Goal: Information Seeking & Learning: Compare options

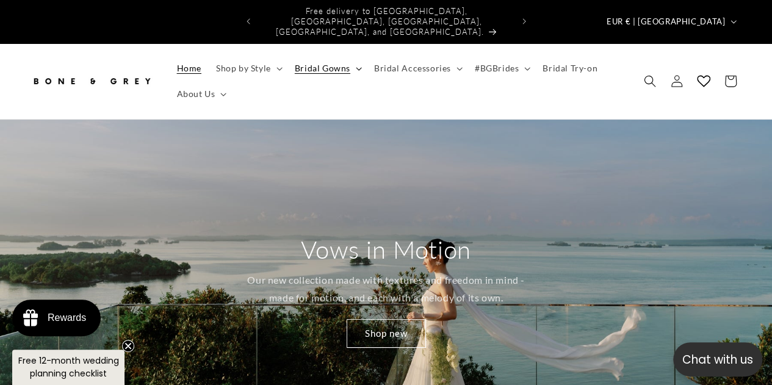
click at [327, 63] on span "Bridal Gowns" at bounding box center [323, 68] width 56 height 11
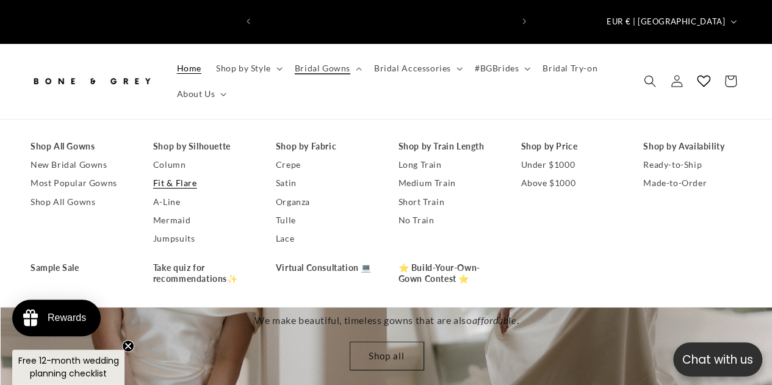
scroll to position [0, 772]
click at [180, 174] on link "Fit & Flare" at bounding box center [202, 183] width 98 height 18
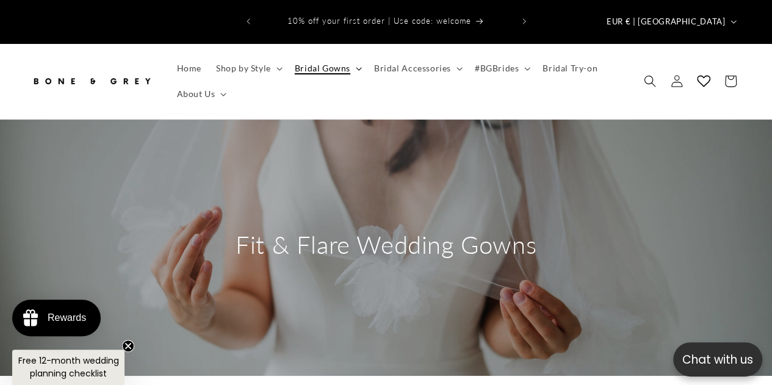
click at [358, 67] on icon at bounding box center [358, 68] width 5 height 3
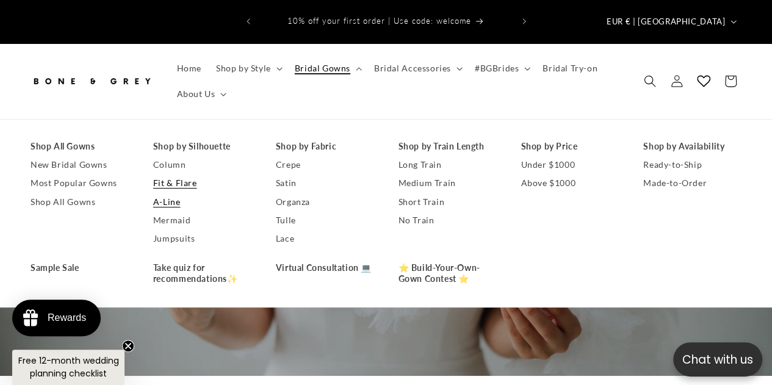
click at [173, 193] on link "A-Line" at bounding box center [202, 202] width 98 height 18
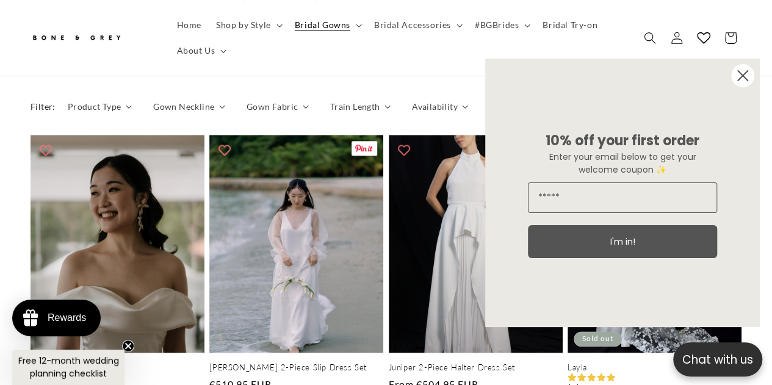
scroll to position [614, 0]
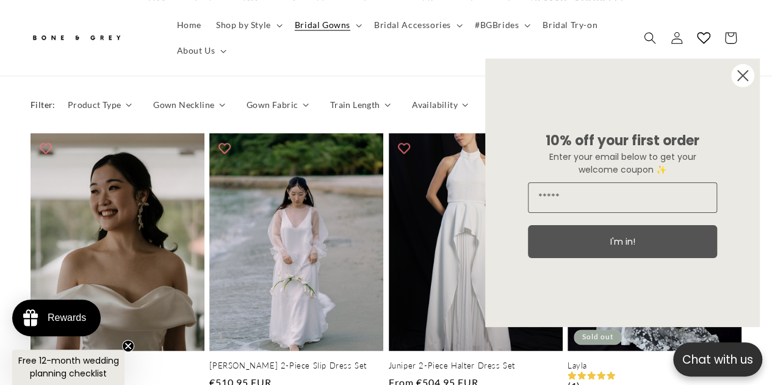
click at [753, 74] on circle "Close dialog" at bounding box center [742, 75] width 23 height 23
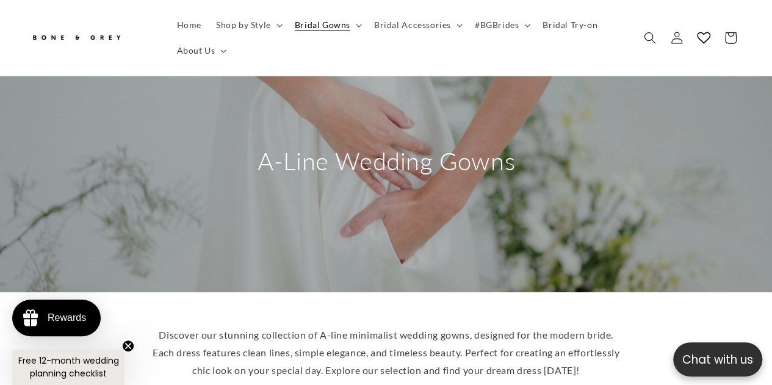
scroll to position [0, 0]
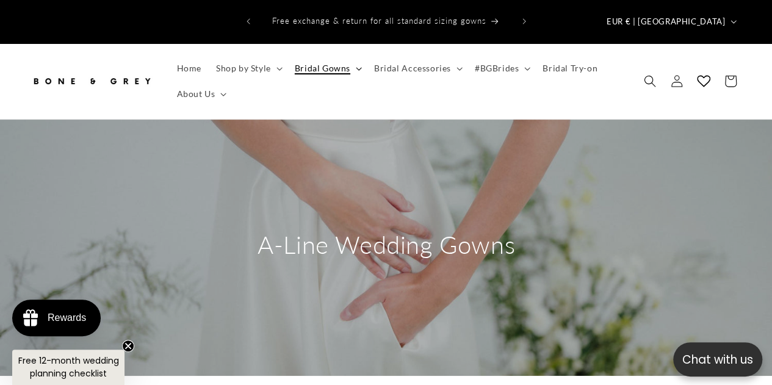
click at [359, 67] on icon at bounding box center [358, 68] width 5 height 3
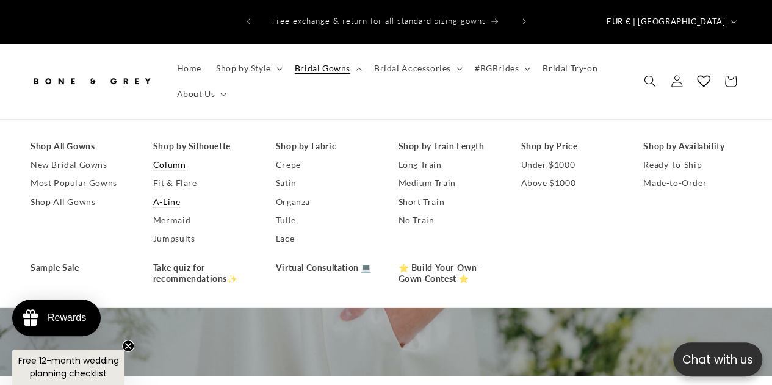
click at [173, 156] on link "Column" at bounding box center [202, 165] width 98 height 18
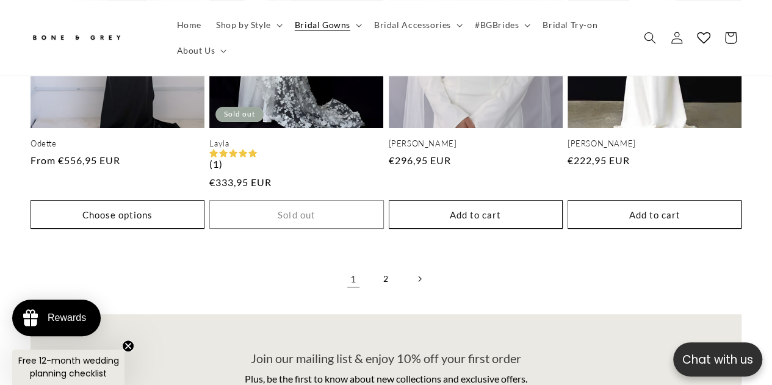
scroll to position [0, 254]
click at [390, 266] on link "2" at bounding box center [386, 279] width 27 height 27
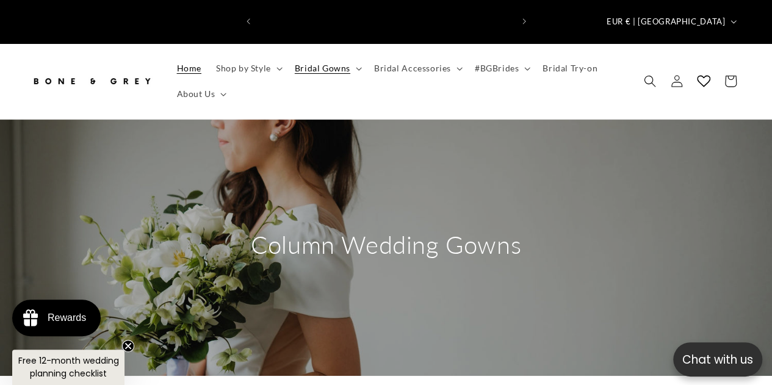
scroll to position [0, 254]
click at [356, 67] on icon at bounding box center [359, 69] width 6 height 4
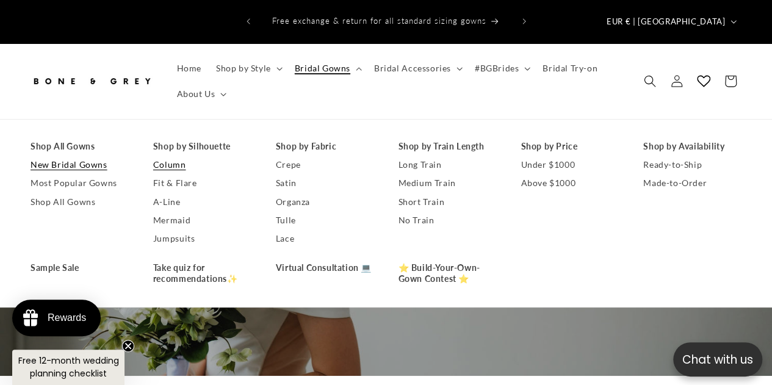
click at [62, 156] on link "New Bridal Gowns" at bounding box center [80, 165] width 98 height 18
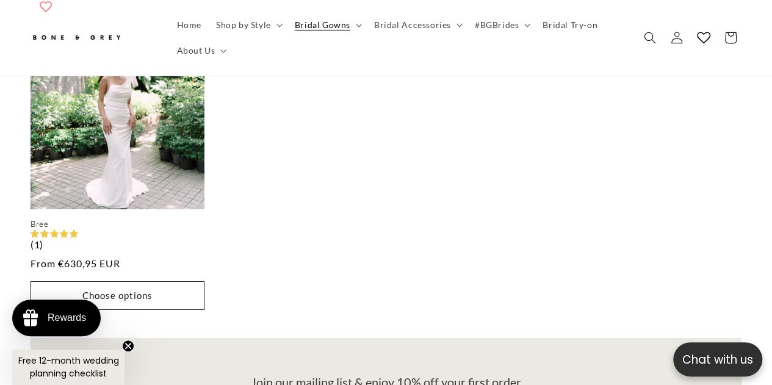
scroll to position [2014, 0]
